Goal: Task Accomplishment & Management: Use online tool/utility

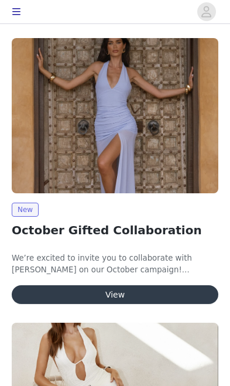
click at [127, 291] on button "View" at bounding box center [115, 295] width 207 height 19
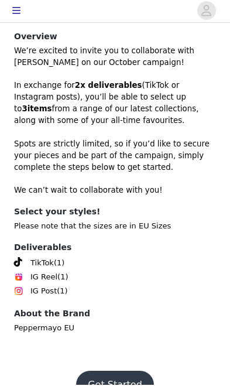
scroll to position [321, 0]
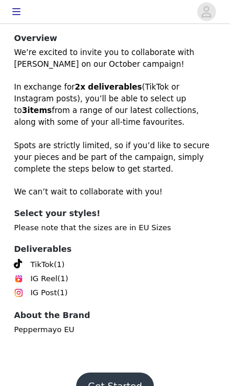
click at [117, 373] on button "Get Started" at bounding box center [115, 387] width 78 height 28
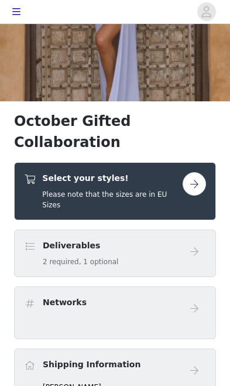
scroll to position [162, 0]
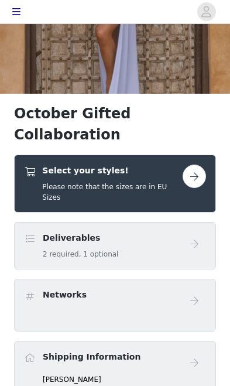
click at [202, 165] on button "button" at bounding box center [194, 176] width 23 height 23
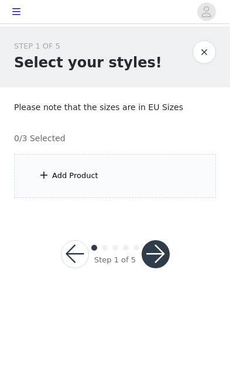
click at [156, 162] on div "Add Product" at bounding box center [115, 176] width 202 height 44
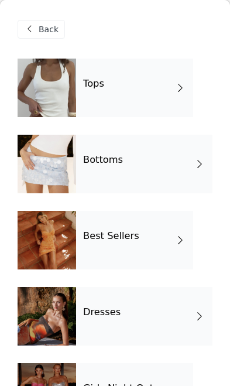
click at [165, 242] on div "Best Sellers" at bounding box center [134, 240] width 117 height 59
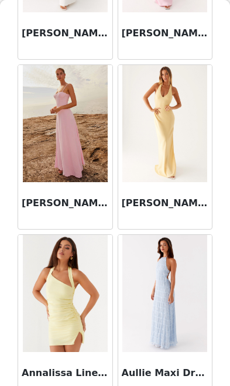
scroll to position [1187, 0]
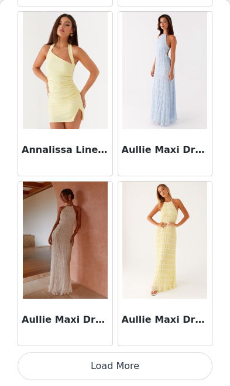
click at [131, 365] on button "Load More" at bounding box center [115, 366] width 195 height 28
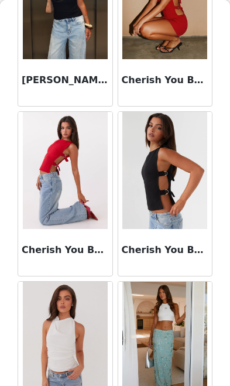
scroll to position [3055, 0]
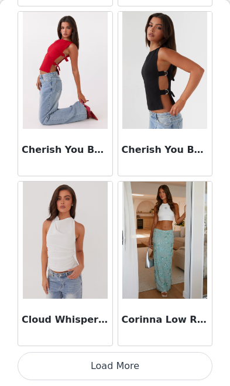
click at [150, 362] on button "Load More" at bounding box center [115, 366] width 195 height 28
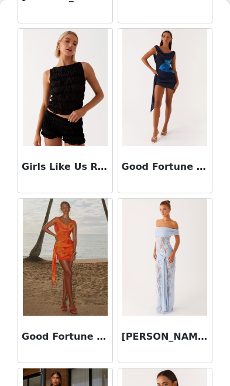
scroll to position [4702, 0]
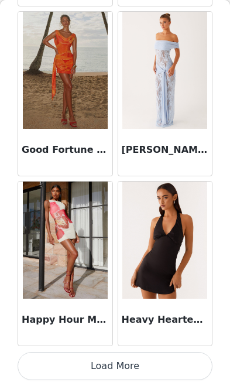
click at [147, 366] on button "Load More" at bounding box center [115, 366] width 195 height 28
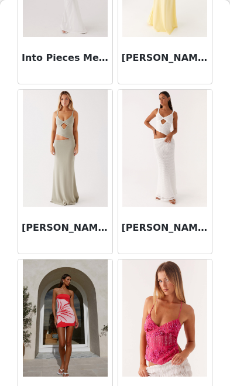
scroll to position [5619, 0]
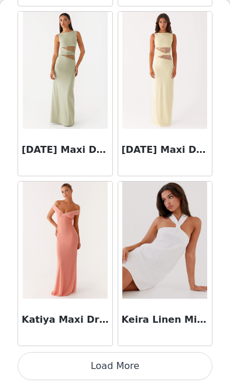
click at [162, 368] on button "Load More" at bounding box center [115, 366] width 195 height 28
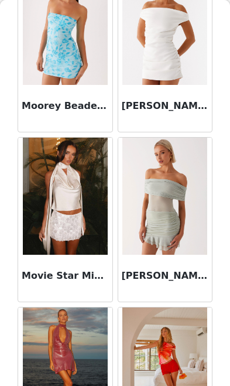
scroll to position [7837, 0]
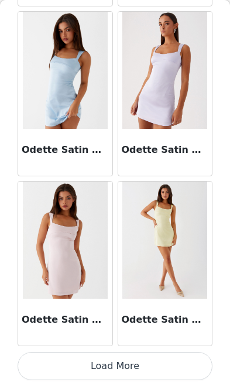
click at [160, 366] on button "Load More" at bounding box center [115, 366] width 195 height 28
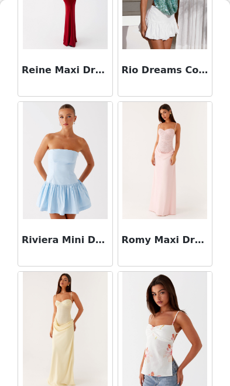
scroll to position [9781, 0]
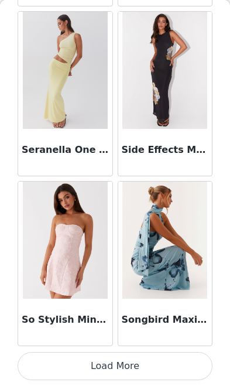
click at [151, 365] on button "Load More" at bounding box center [115, 366] width 195 height 28
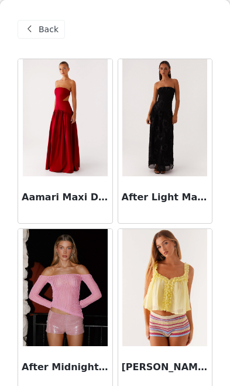
scroll to position [0, 0]
click at [46, 32] on span "Back" at bounding box center [49, 29] width 20 height 12
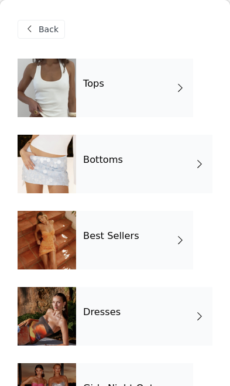
click at [150, 168] on div "Bottoms" at bounding box center [144, 164] width 137 height 59
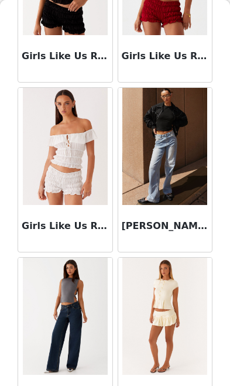
scroll to position [1359, 0]
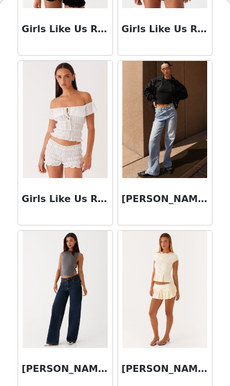
click at [178, 155] on img at bounding box center [165, 119] width 85 height 117
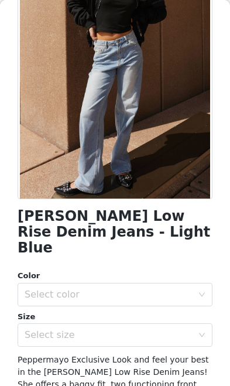
scroll to position [141, 0]
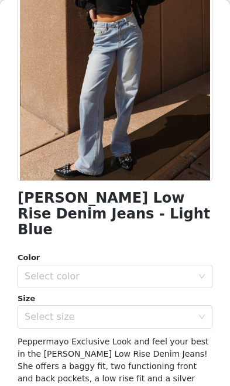
click at [162, 271] on div "Select color" at bounding box center [109, 277] width 168 height 12
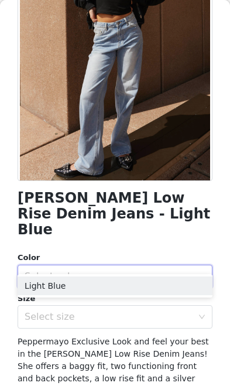
click at [159, 281] on li "Light Blue" at bounding box center [115, 286] width 195 height 19
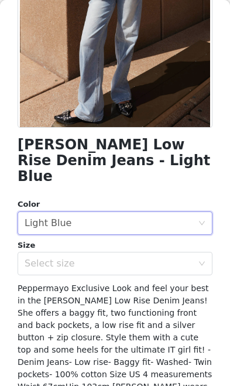
scroll to position [196, 0]
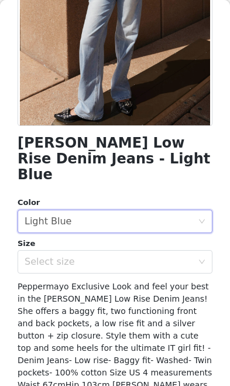
click at [172, 256] on div "Select size" at bounding box center [109, 262] width 168 height 12
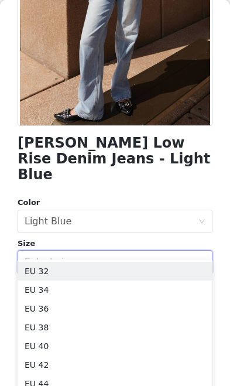
click at [142, 309] on li "EU 36" at bounding box center [115, 309] width 195 height 19
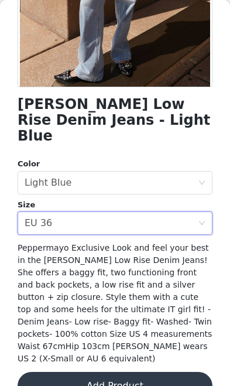
scroll to position [235, 0]
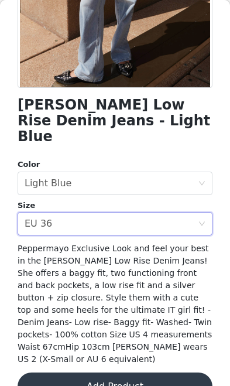
click at [152, 373] on button "Add Product" at bounding box center [115, 387] width 195 height 28
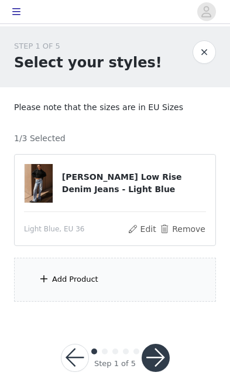
click at [152, 289] on div "Add Product" at bounding box center [115, 280] width 202 height 44
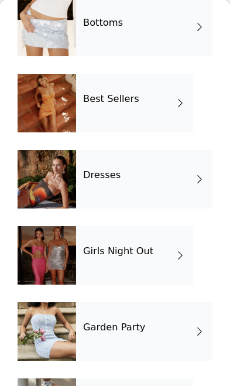
scroll to position [140, 0]
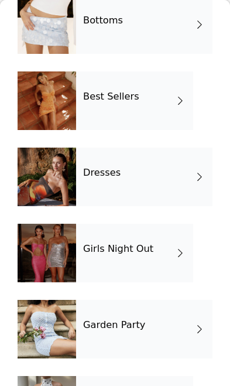
click at [152, 266] on div "Girls Night Out" at bounding box center [134, 253] width 117 height 59
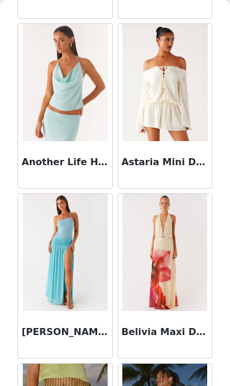
scroll to position [714, 0]
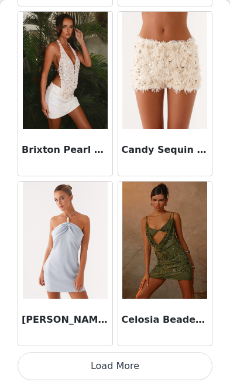
click at [151, 365] on button "Load More" at bounding box center [115, 366] width 195 height 28
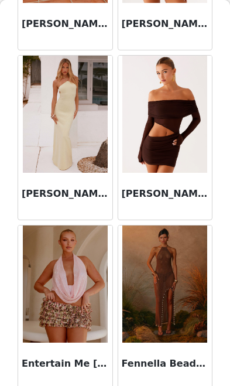
scroll to position [2216, 0]
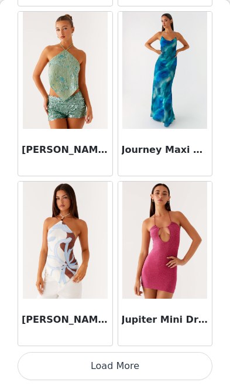
click at [142, 361] on button "Load More" at bounding box center [115, 366] width 195 height 28
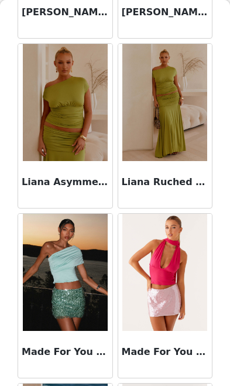
scroll to position [4414, 0]
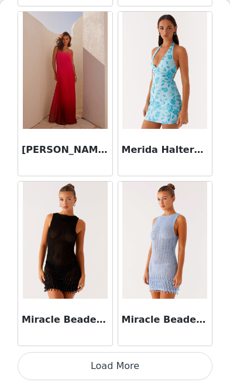
click at [142, 368] on button "Load More" at bounding box center [115, 366] width 195 height 28
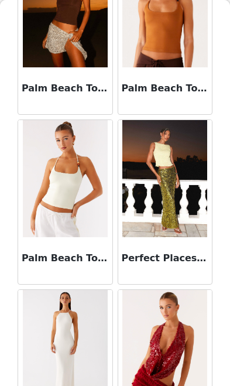
scroll to position [6329, 0]
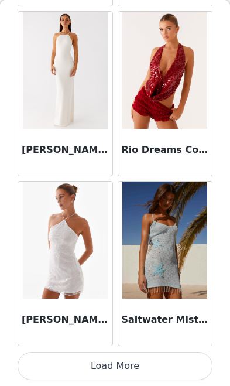
click at [147, 368] on button "Load More" at bounding box center [115, 366] width 195 height 28
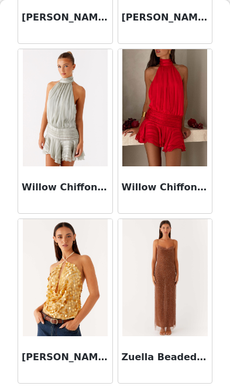
scroll to position [13, 0]
click at [84, 321] on img at bounding box center [65, 277] width 85 height 117
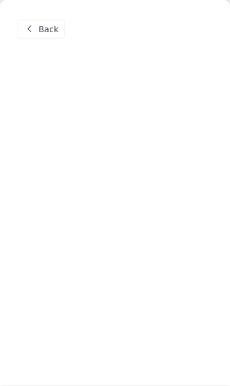
scroll to position [0, 0]
